Goal: Task Accomplishment & Management: Use online tool/utility

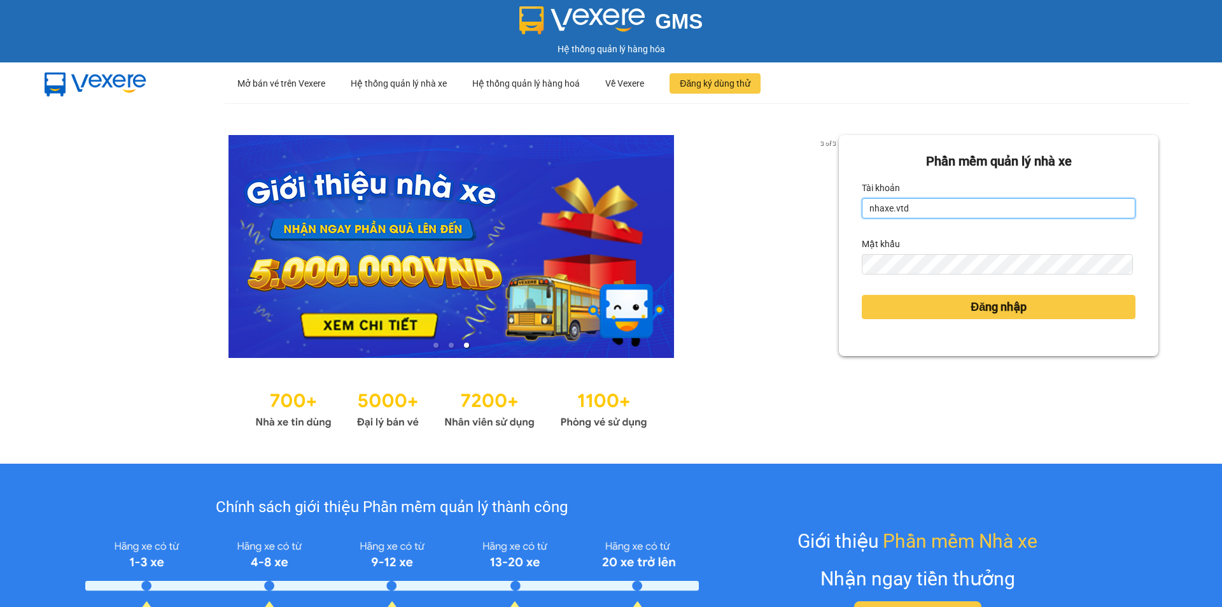
drag, startPoint x: 910, startPoint y: 208, endPoint x: 859, endPoint y: 221, distance: 52.5
click at [862, 221] on form "Phần mềm quản lý nhà xe Tài khoản nhaxe.vtd Mật khẩu Đăng nhập" at bounding box center [999, 246] width 274 height 188
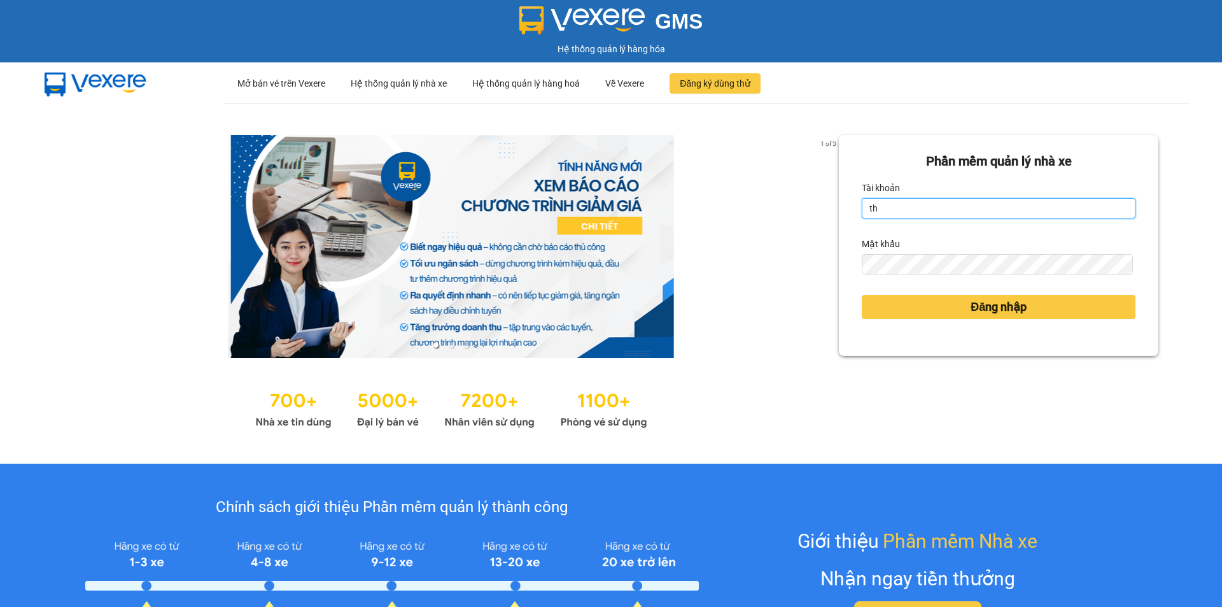
type input "thanhvan.vtd"
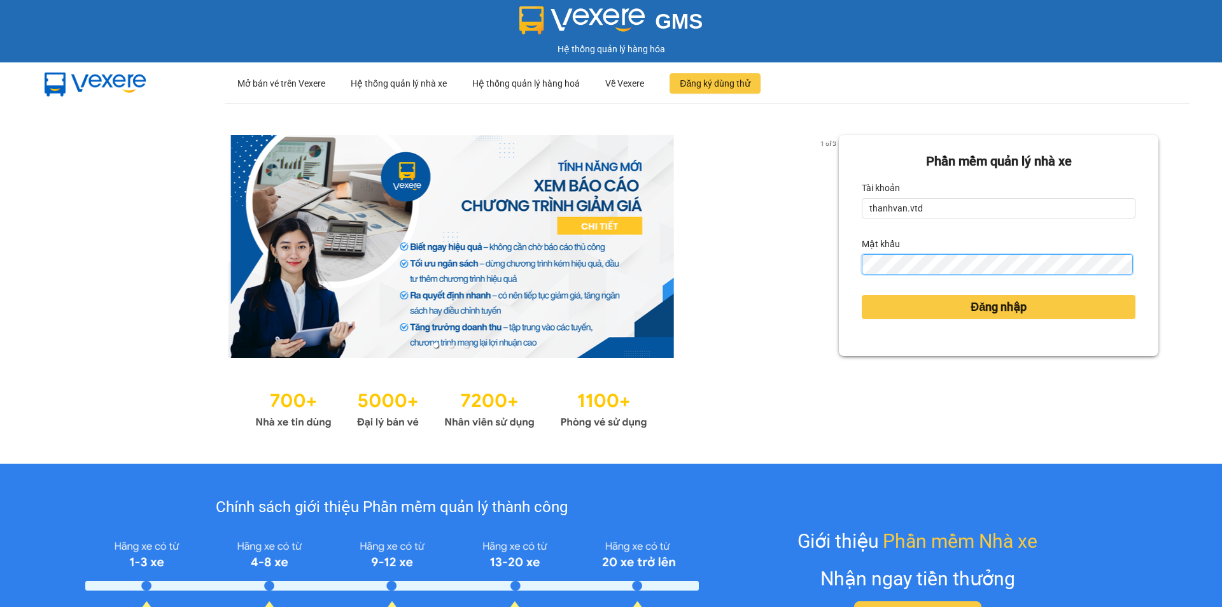
click at [843, 260] on div "Phần mềm quản lý nhà xe Tài khoản thanhvan.vtd Mật khẩu Đăng nhập" at bounding box center [999, 245] width 320 height 221
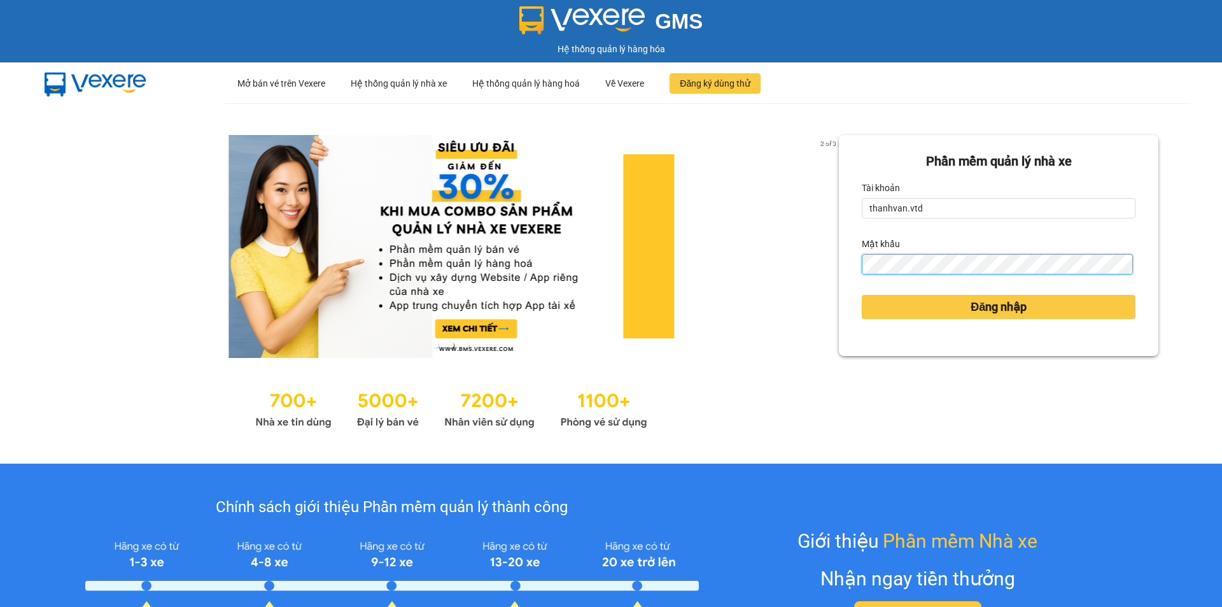
click at [862, 295] on button "Đăng nhập" at bounding box center [999, 307] width 274 height 24
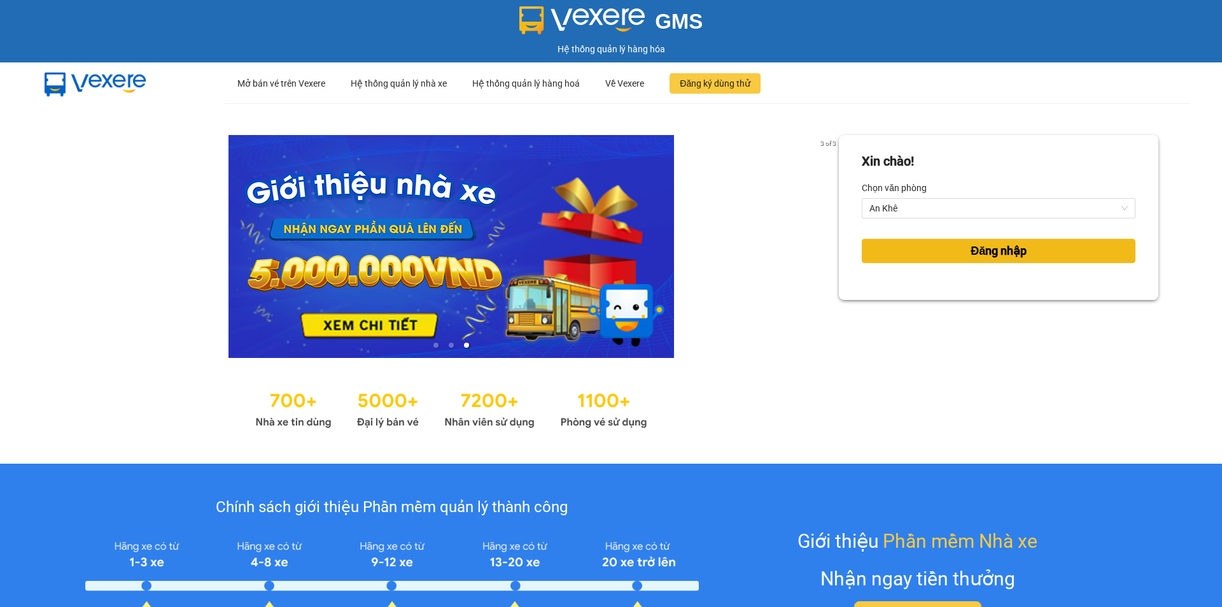
click at [897, 255] on button "Đăng nhập" at bounding box center [999, 251] width 274 height 24
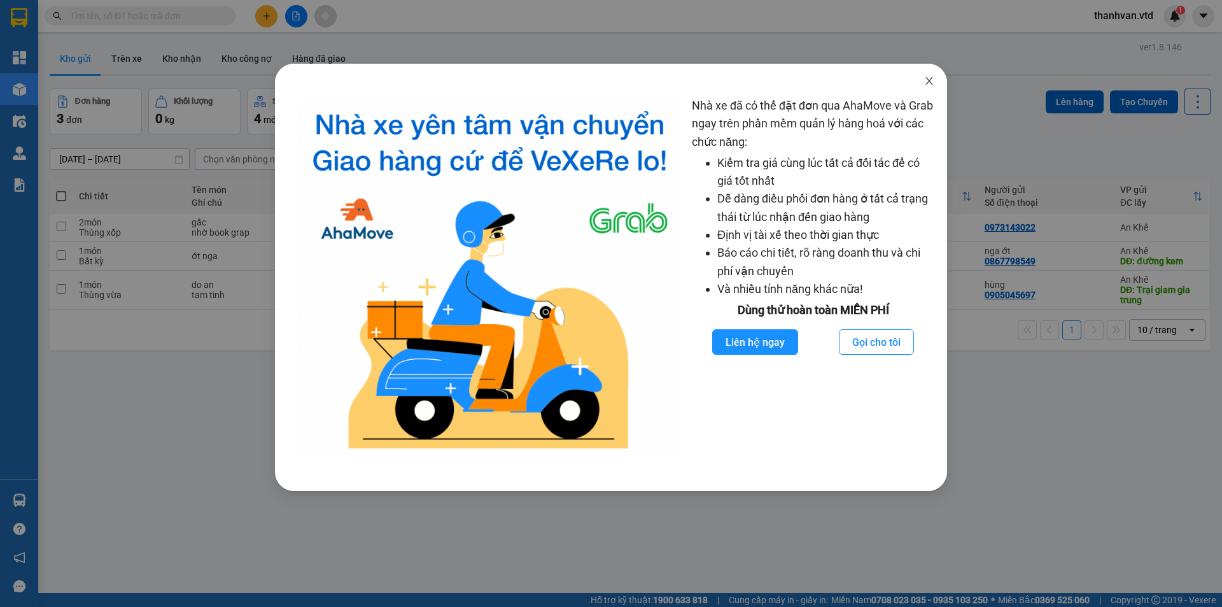
click at [934, 78] on span "Close" at bounding box center [930, 82] width 36 height 36
